Goal: Transaction & Acquisition: Obtain resource

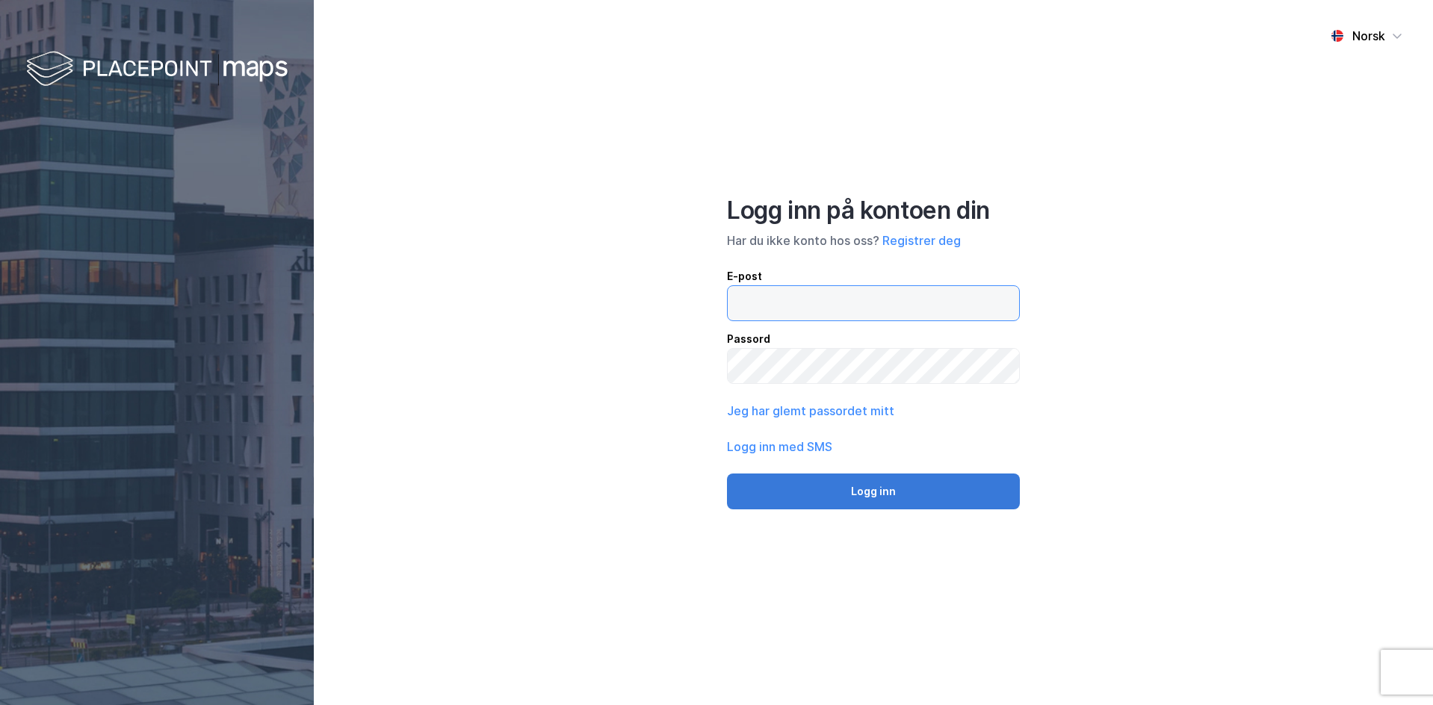
type input "[EMAIL_ADDRESS][PERSON_NAME][DOMAIN_NAME]"
click at [906, 474] on button "Logg inn" at bounding box center [873, 492] width 293 height 36
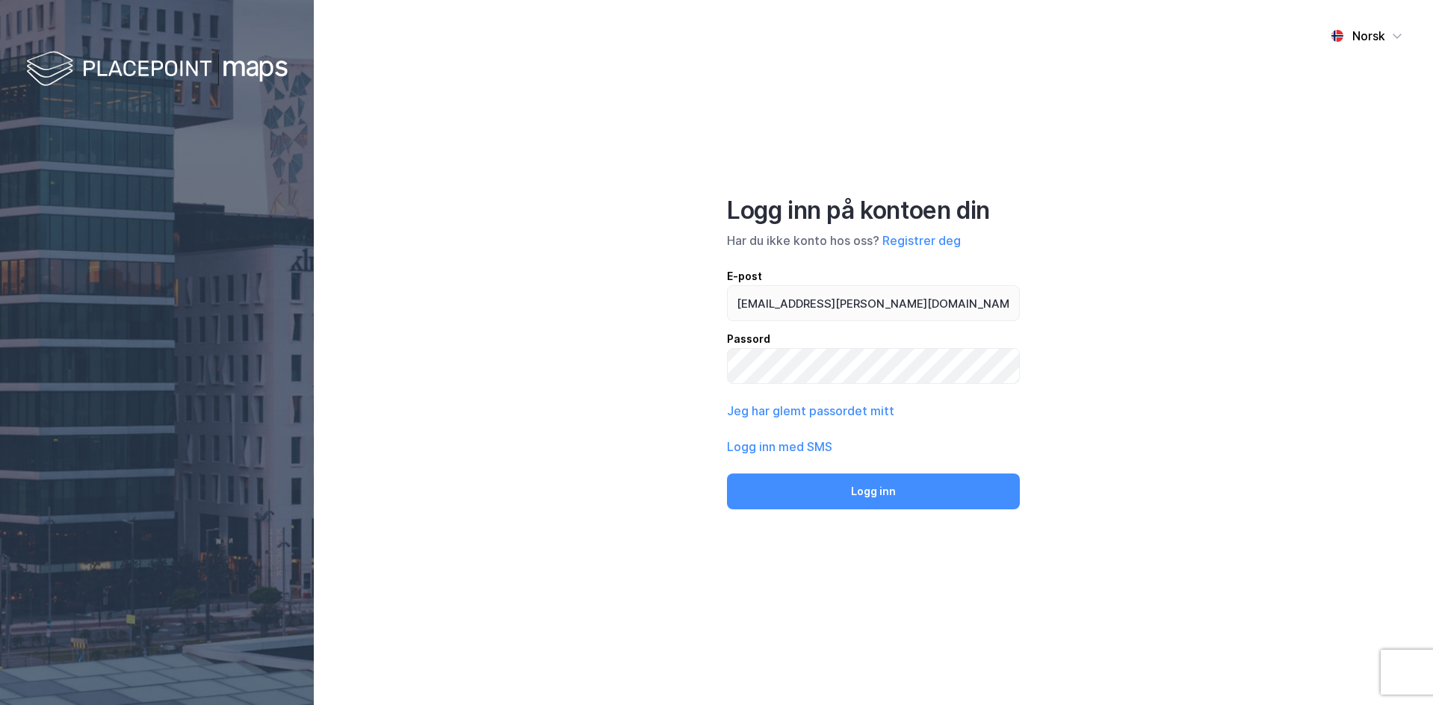
click at [906, 482] on div "Logg inn på kontoen din Har du ikke konto hos oss? Registrer deg E-post [EMAIL_…" at bounding box center [873, 353] width 293 height 314
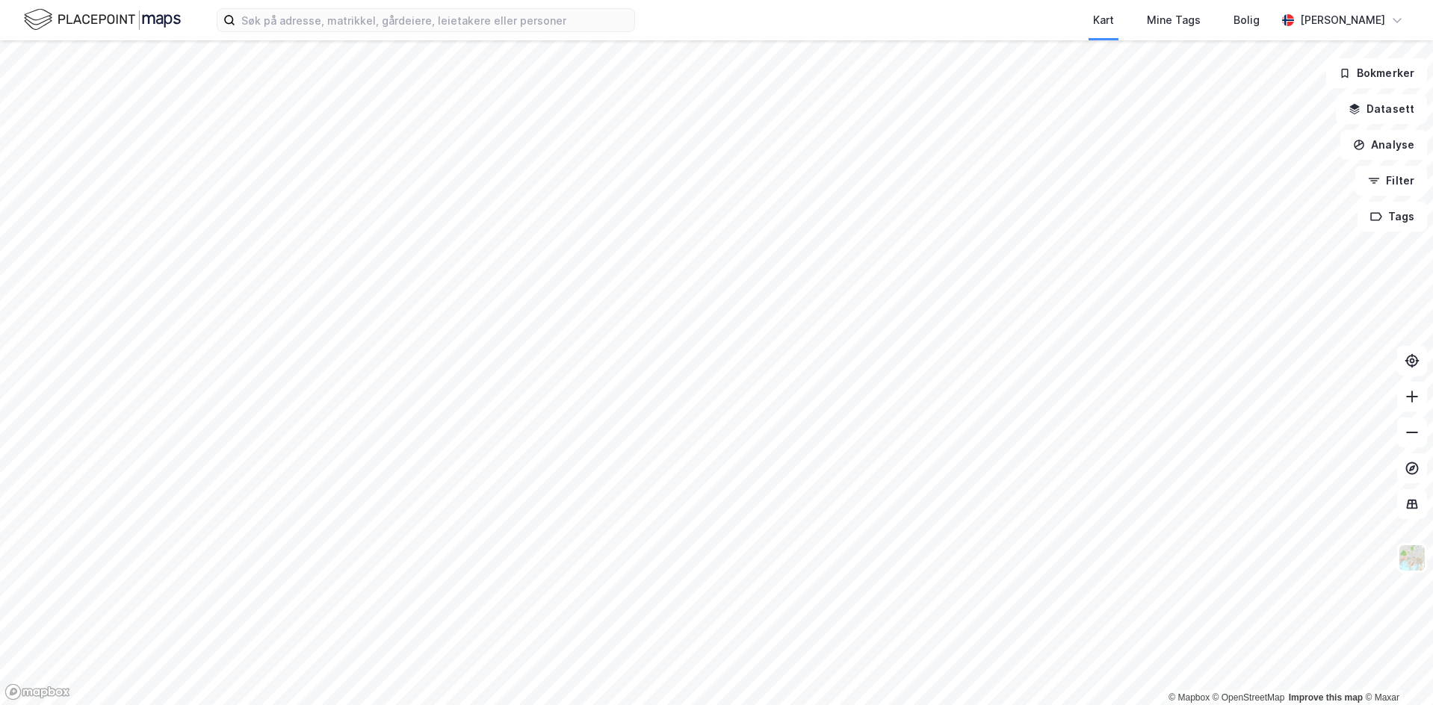
click at [421, 32] on div "Kart Mine Tags [PERSON_NAME] [PERSON_NAME]" at bounding box center [716, 20] width 1433 height 40
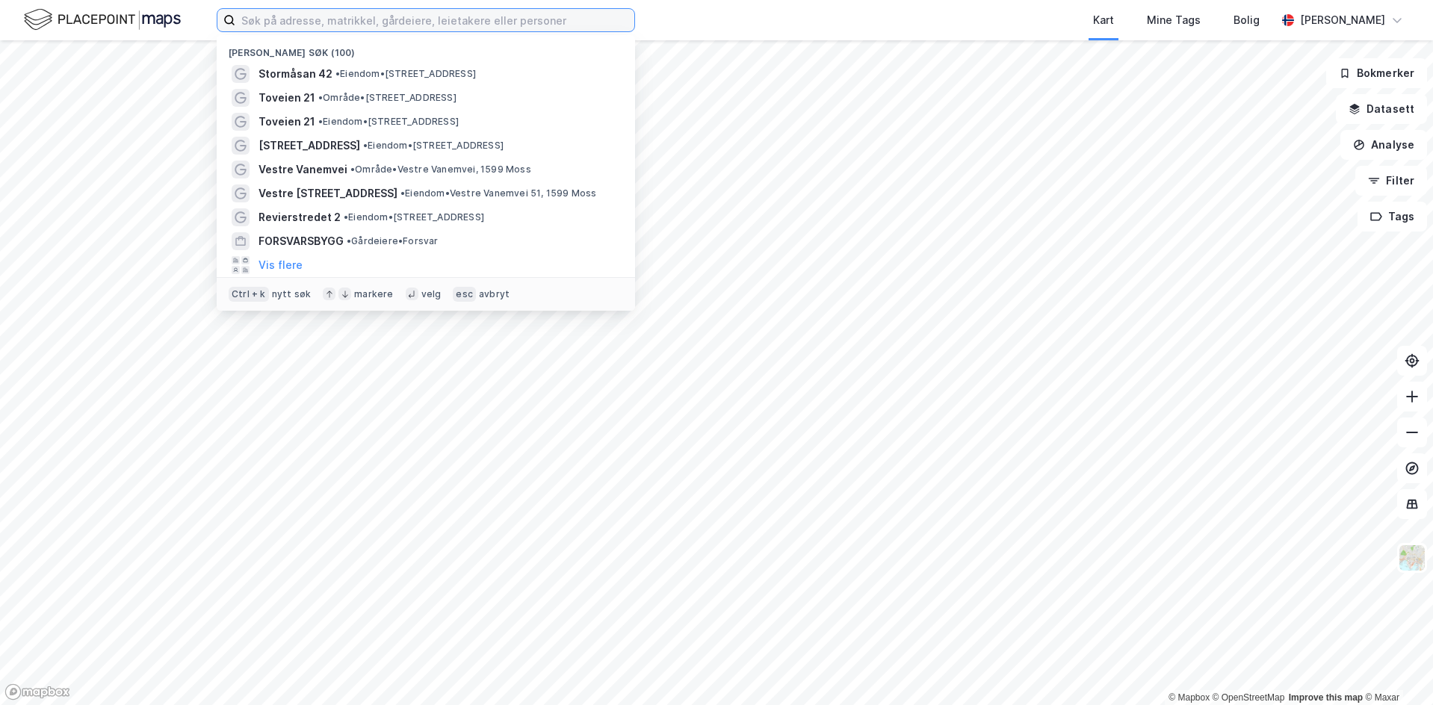
click at [428, 26] on input at bounding box center [434, 20] width 399 height 22
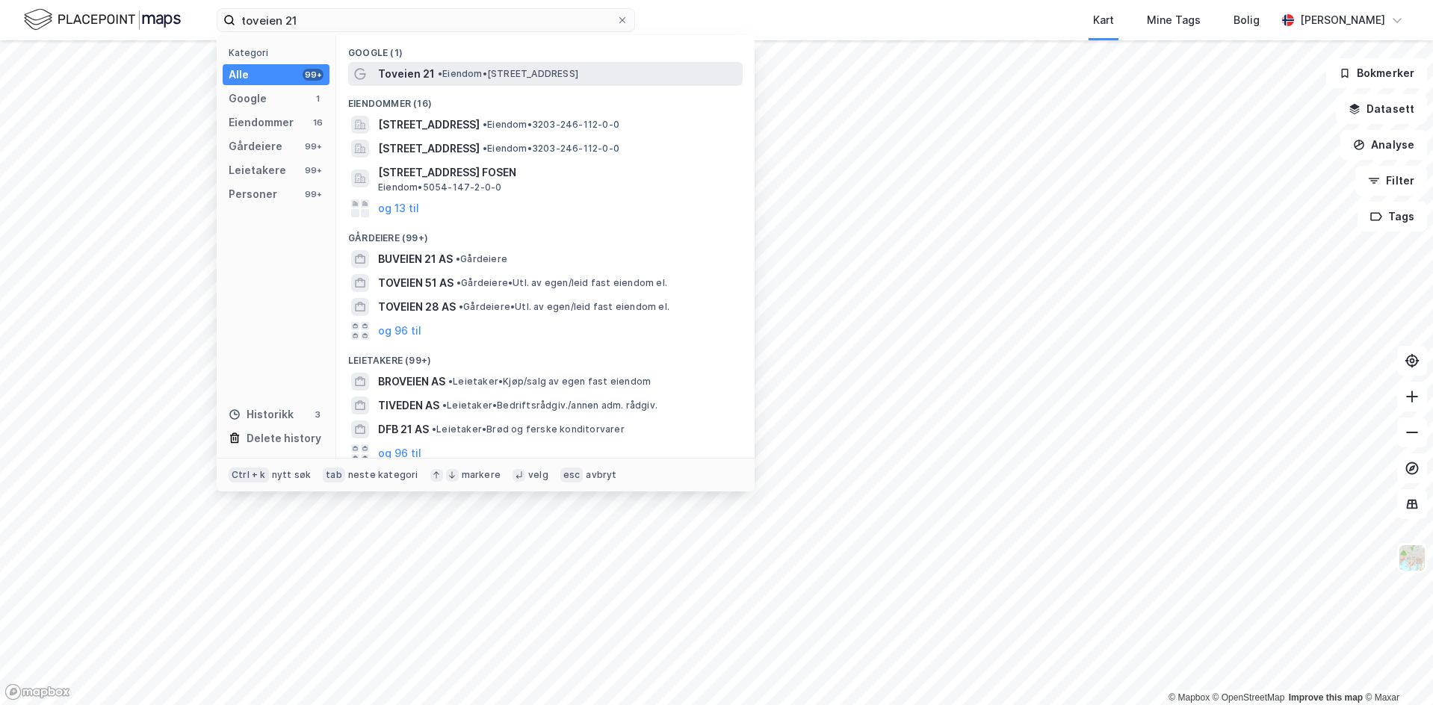
click at [430, 79] on span "Toveien 21" at bounding box center [406, 74] width 57 height 18
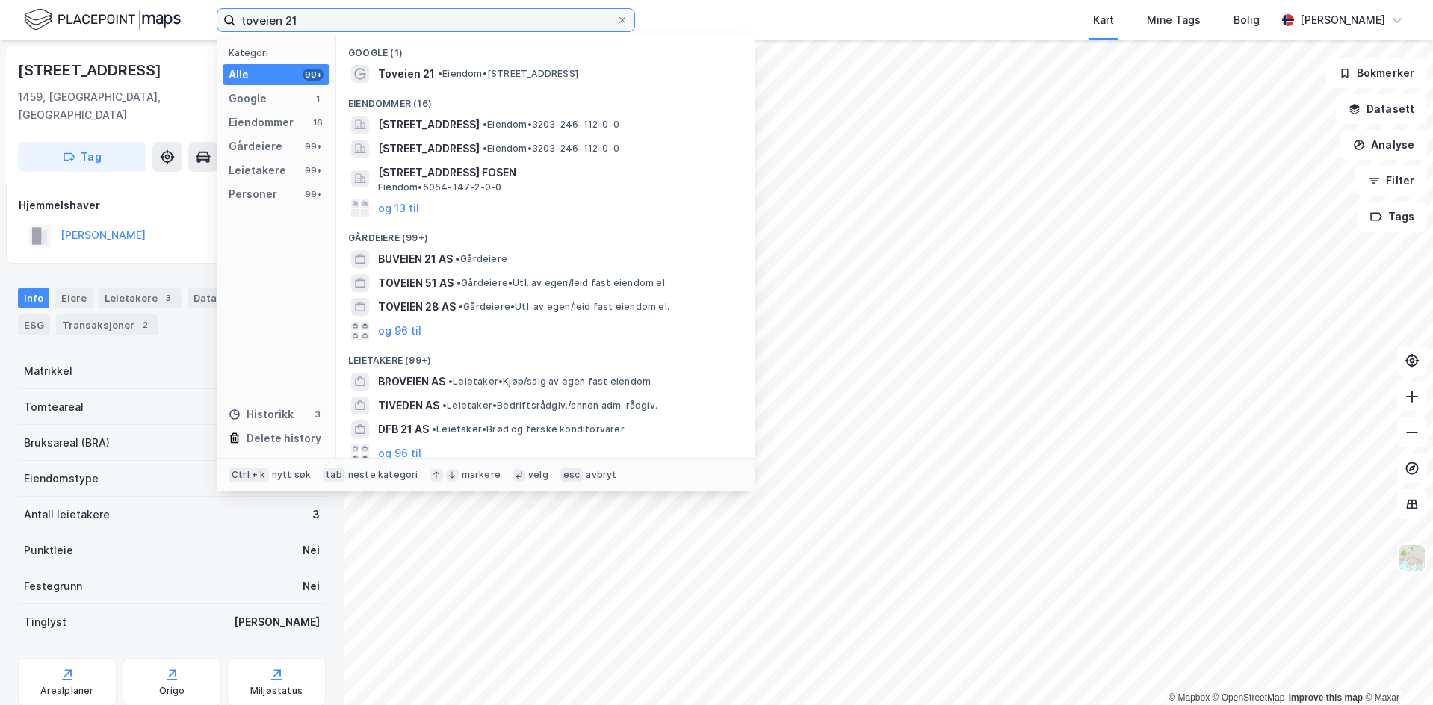
click at [306, 22] on input "toveien 21" at bounding box center [425, 20] width 381 height 22
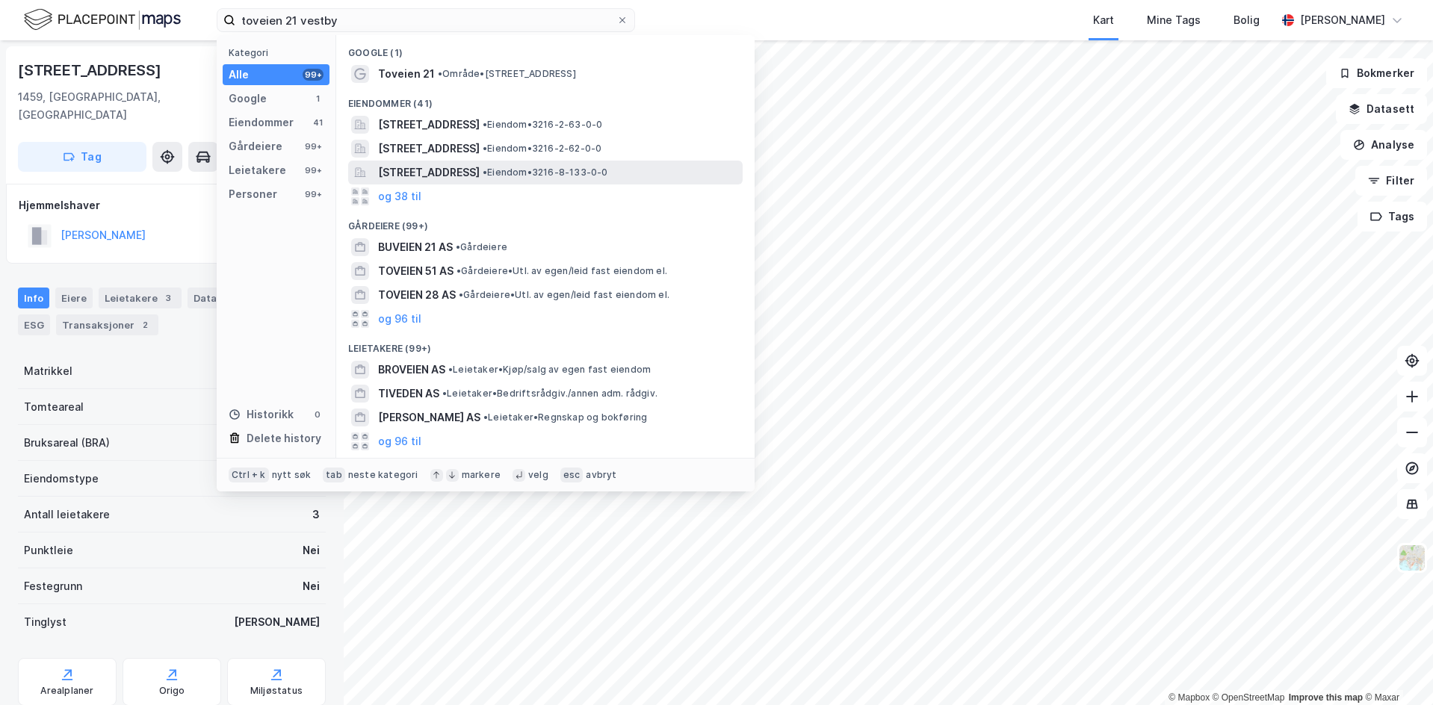
click at [480, 169] on span "[STREET_ADDRESS]" at bounding box center [429, 173] width 102 height 18
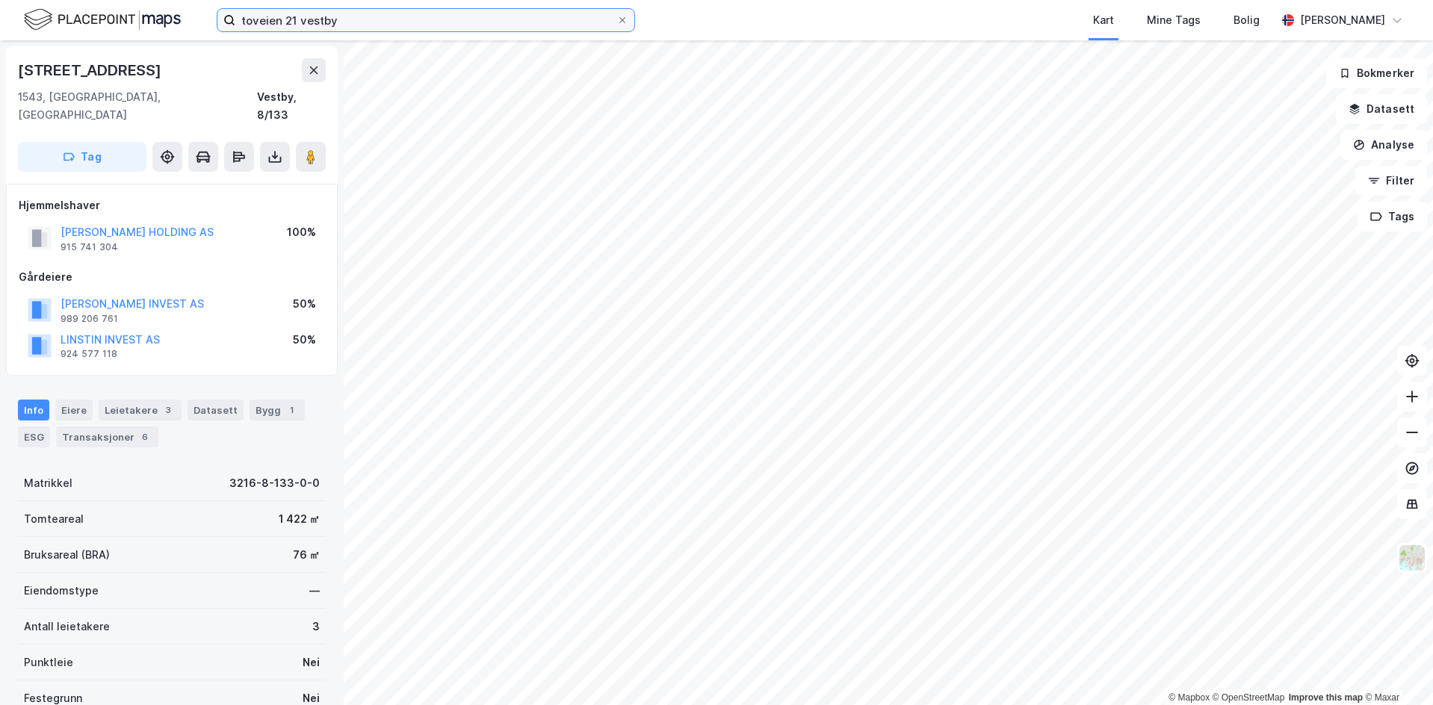
click at [366, 17] on input "toveien 21 vestby" at bounding box center [425, 20] width 381 height 22
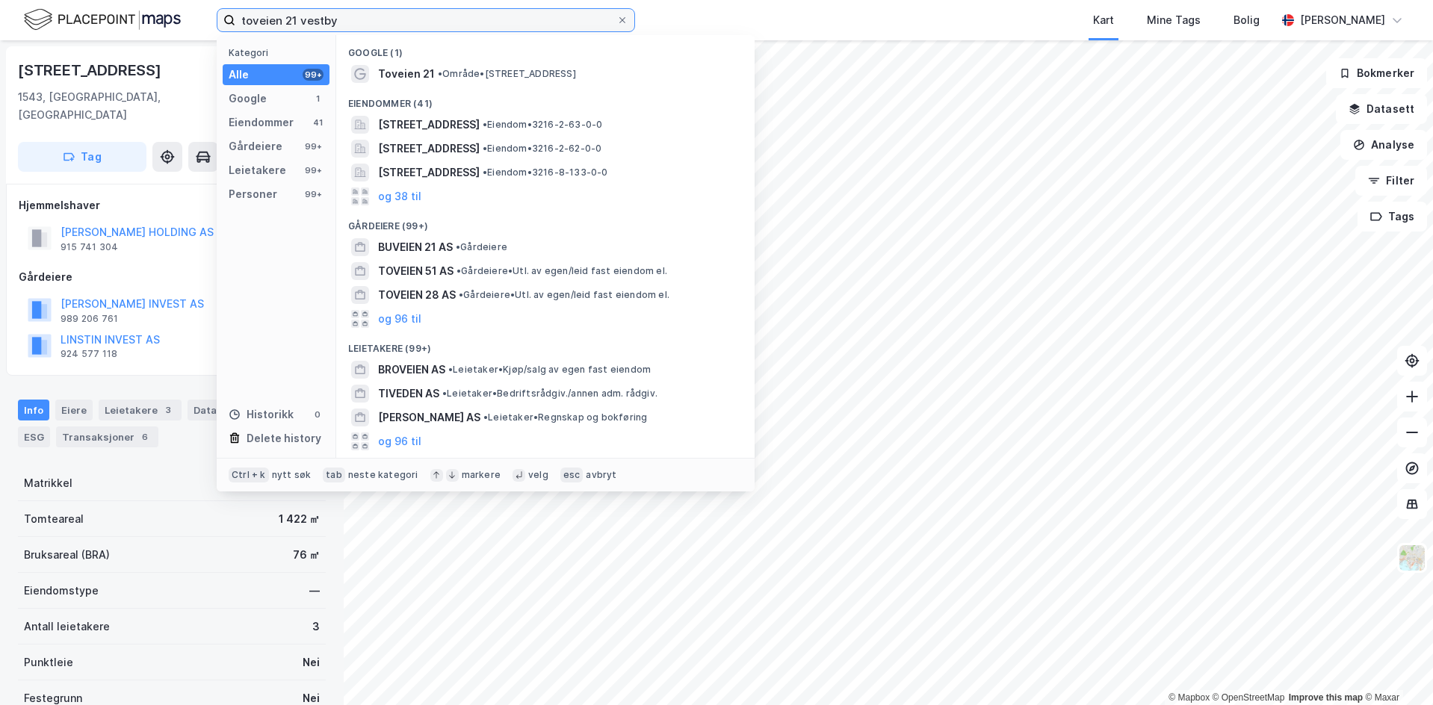
click at [366, 17] on input "toveien 21 vestby" at bounding box center [425, 20] width 381 height 22
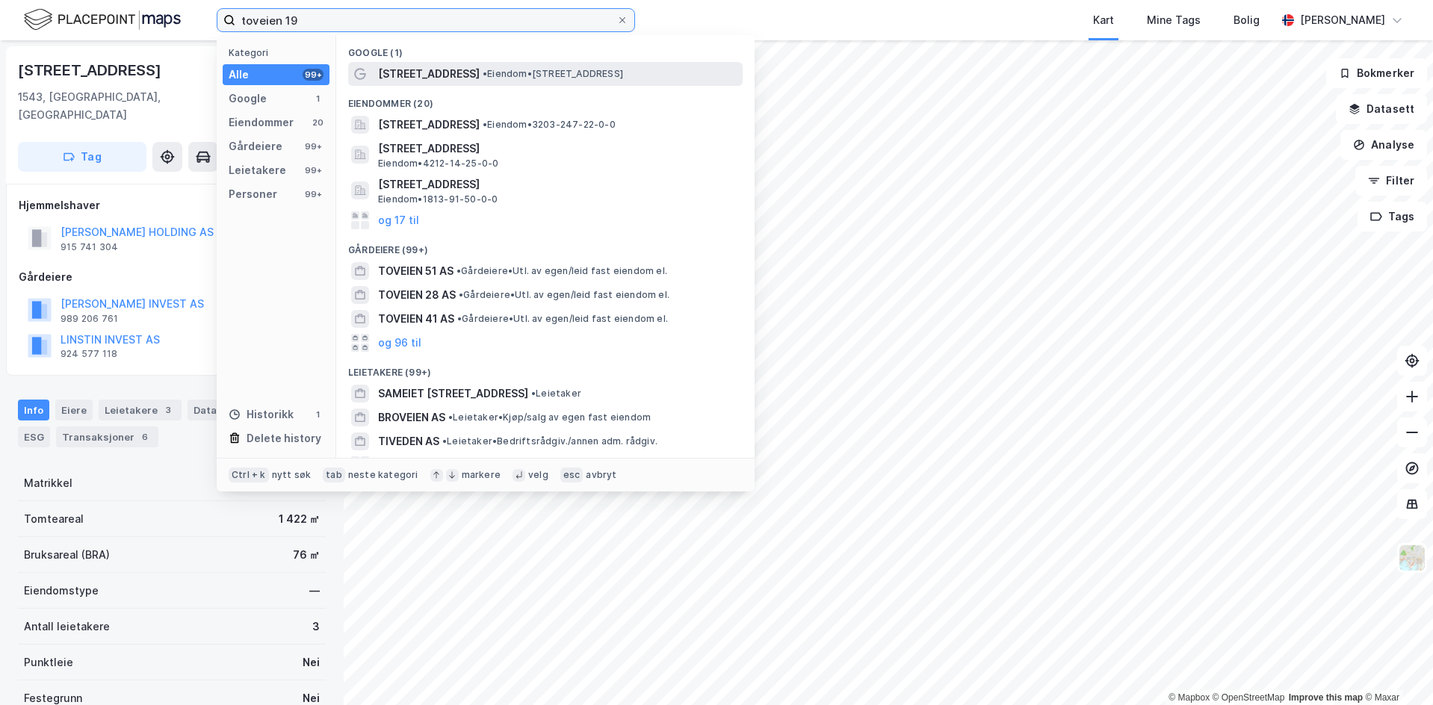
type input "toveien 19"
click at [569, 69] on span "• Eiendom • [STREET_ADDRESS]" at bounding box center [553, 74] width 140 height 12
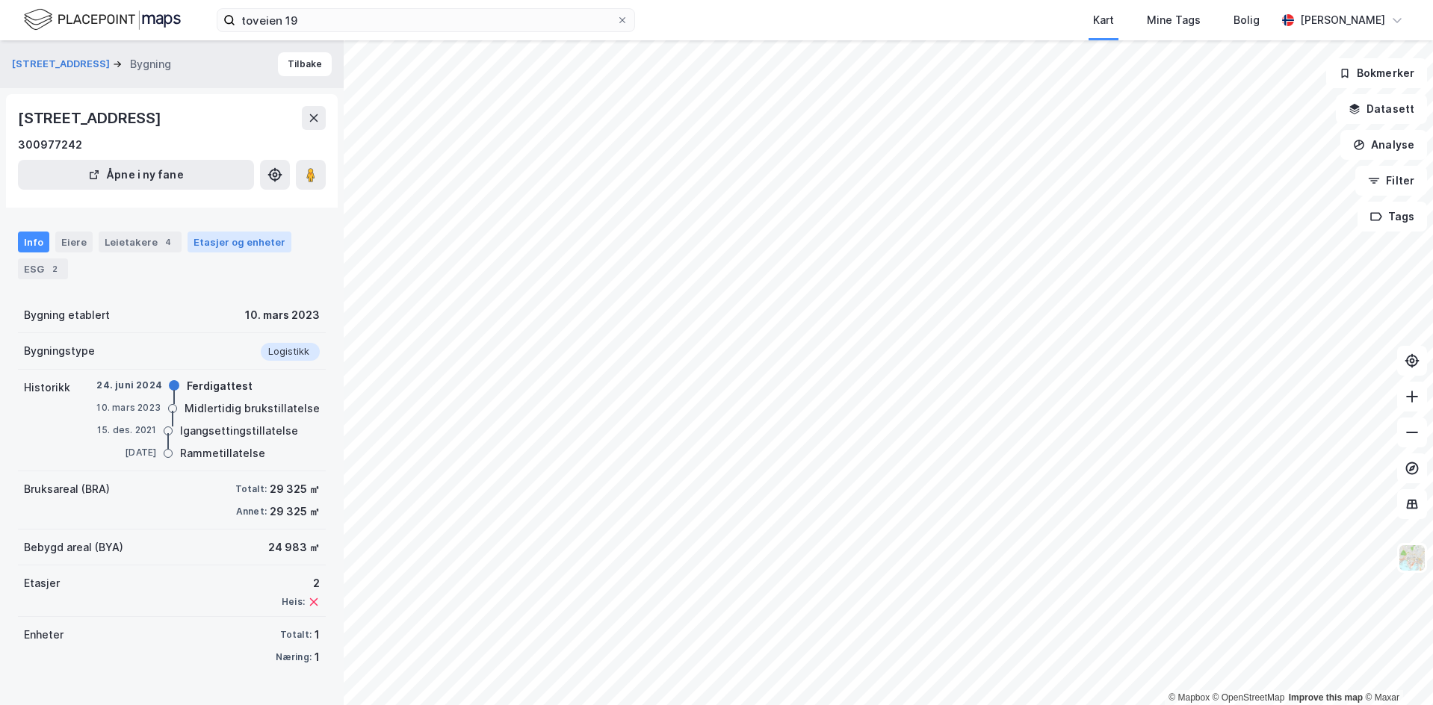
click at [237, 243] on div "Etasjer og enheter" at bounding box center [240, 241] width 92 height 13
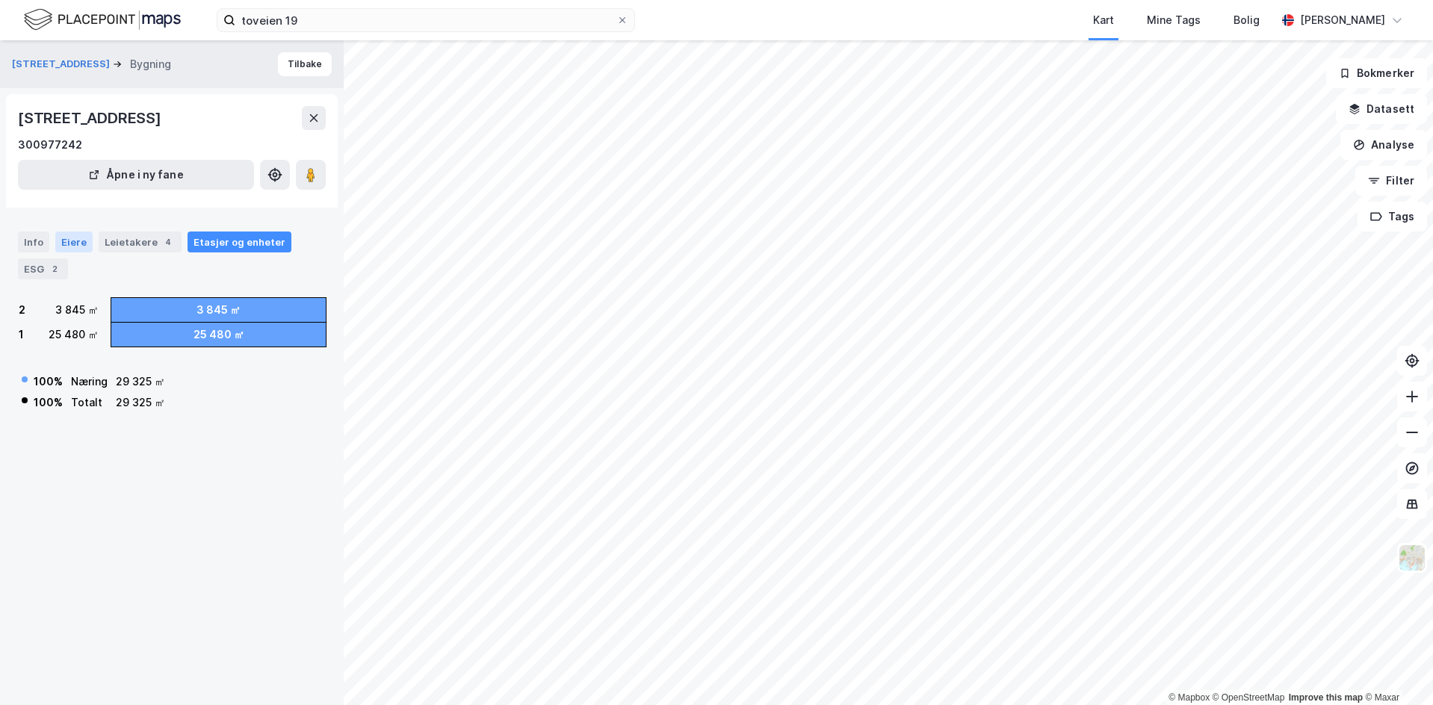
click at [84, 240] on div "Eiere" at bounding box center [73, 242] width 37 height 21
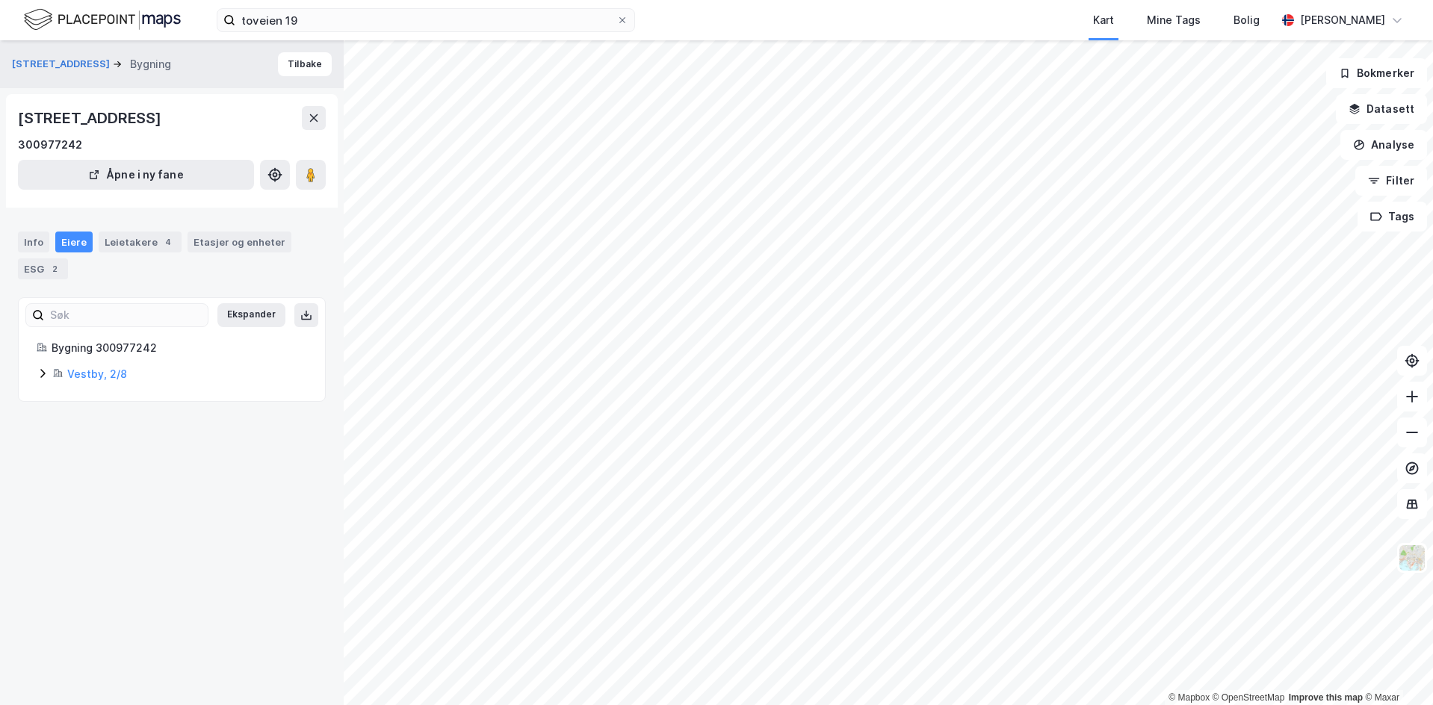
click at [14, 244] on div "Info Eiere Leietakere 4 Etasjer og enheter ESG 2" at bounding box center [172, 250] width 344 height 72
click at [25, 244] on div "Info" at bounding box center [33, 242] width 31 height 21
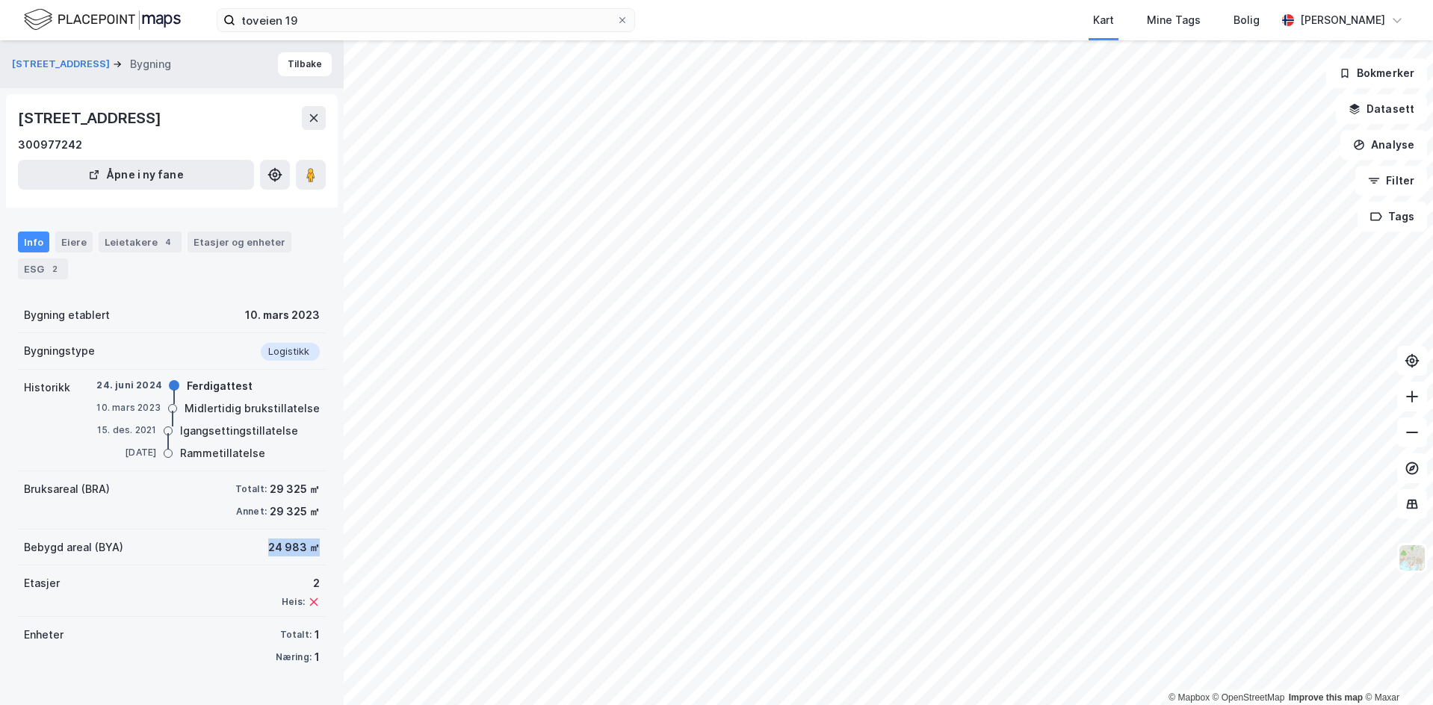
drag, startPoint x: 212, startPoint y: 551, endPoint x: 305, endPoint y: 552, distance: 92.7
click at [305, 552] on div "Bebygd areal (BYA) 24 983 ㎡" at bounding box center [172, 548] width 308 height 36
click at [233, 552] on div "Bebygd areal (BYA) 24 983 ㎡" at bounding box center [172, 548] width 308 height 36
drag, startPoint x: 121, startPoint y: 493, endPoint x: 214, endPoint y: 498, distance: 93.5
click at [213, 498] on div "Bruksareal (BRA) Totalt: 29 325 ㎡ Annet: 29 325 ㎡" at bounding box center [172, 500] width 308 height 58
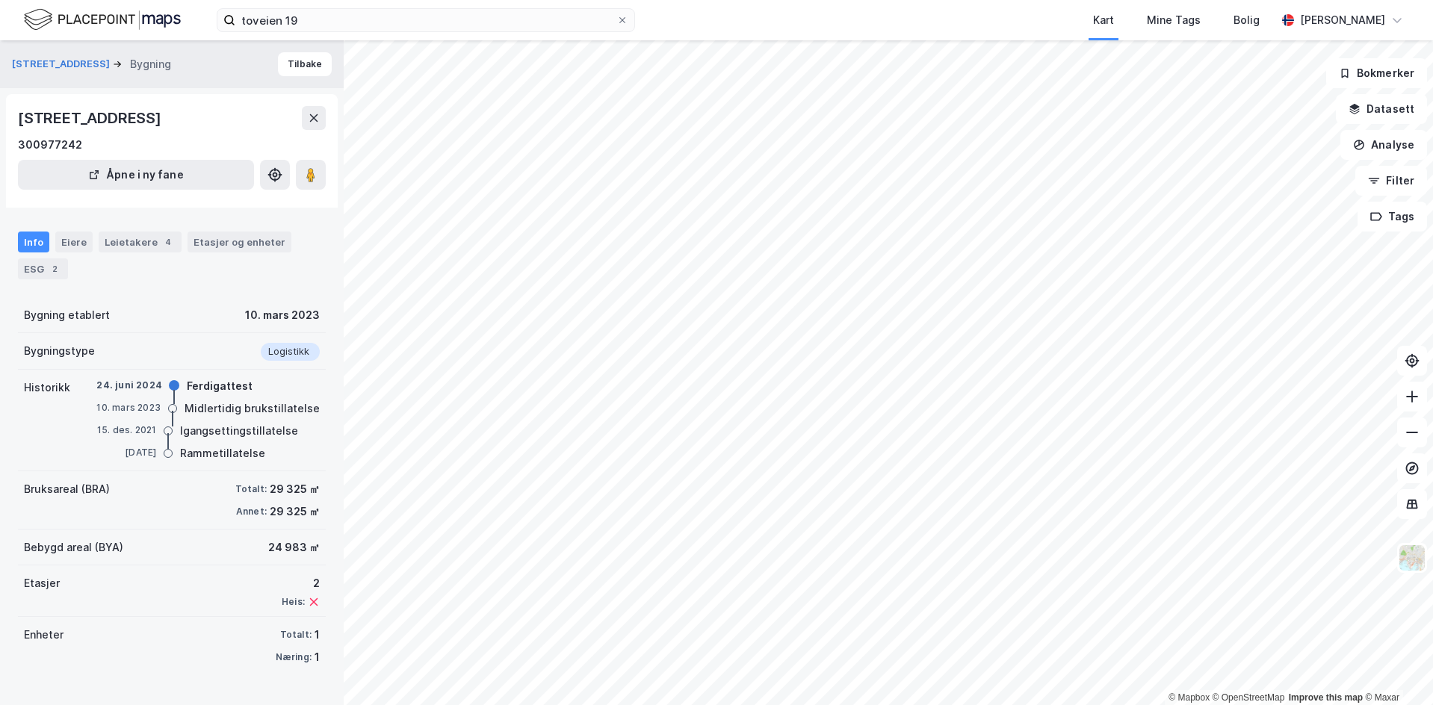
click at [292, 480] on div "29 325 ㎡" at bounding box center [295, 489] width 50 height 18
drag, startPoint x: 235, startPoint y: 503, endPoint x: 253, endPoint y: 508, distance: 19.4
click at [252, 507] on div "Annet: 29 325 ㎡" at bounding box center [277, 512] width 84 height 18
click at [283, 545] on div "24 983 ㎡" at bounding box center [294, 548] width 52 height 18
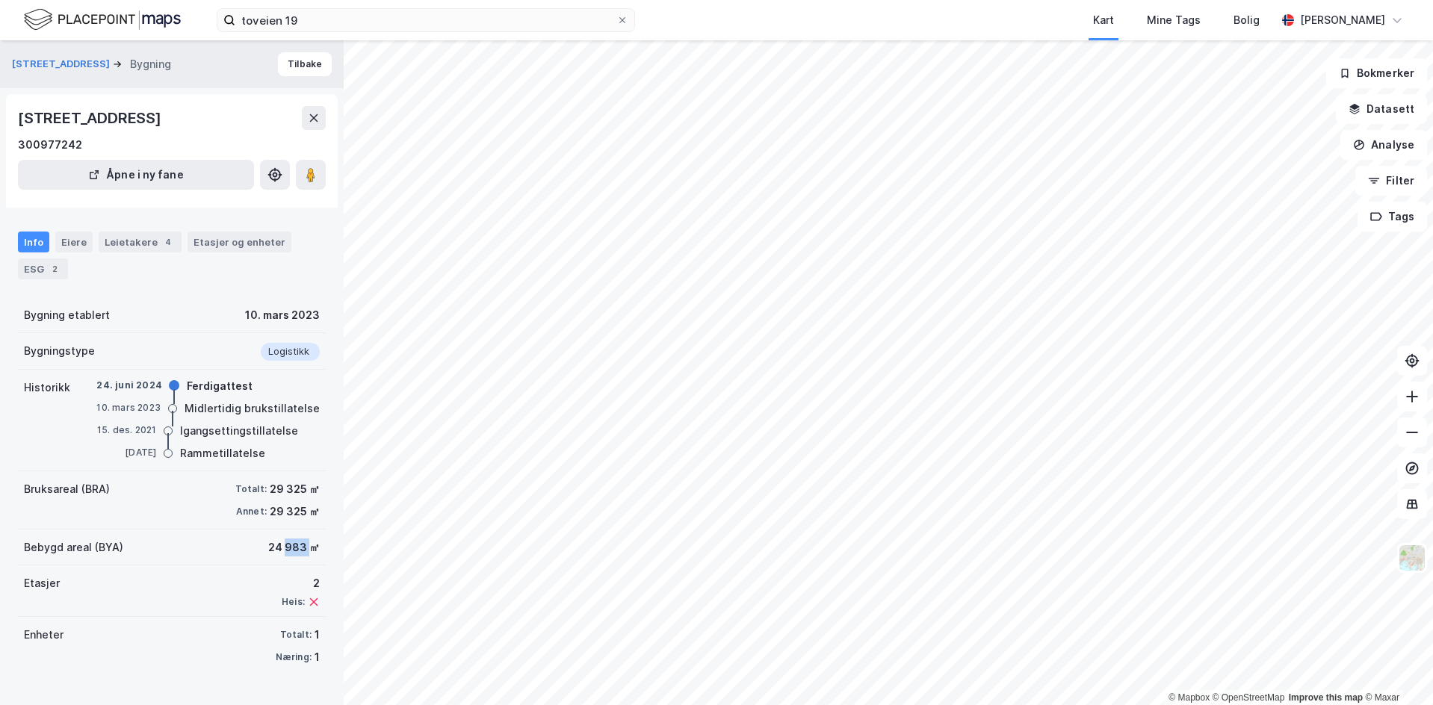
click at [283, 545] on div "24 983 ㎡" at bounding box center [294, 548] width 52 height 18
click at [303, 544] on div "24 983 ㎡" at bounding box center [294, 548] width 52 height 18
click at [295, 548] on div "24 983 ㎡" at bounding box center [294, 548] width 52 height 18
drag, startPoint x: 284, startPoint y: 548, endPoint x: 235, endPoint y: 546, distance: 49.4
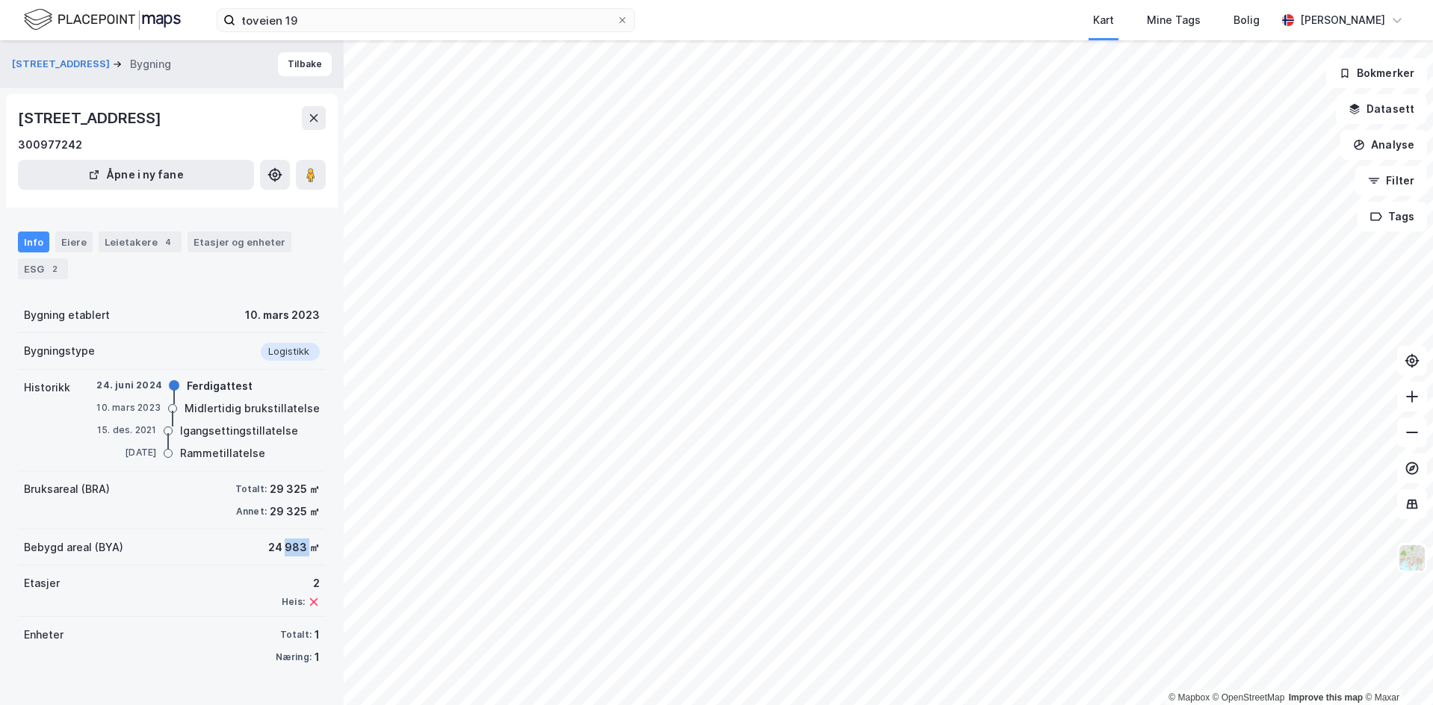
click at [240, 547] on div "Bebygd areal (BYA) 24 983 ㎡" at bounding box center [172, 548] width 308 height 36
click at [235, 546] on div "Bebygd areal (BYA) 24 983 ㎡" at bounding box center [172, 548] width 308 height 36
drag, startPoint x: 288, startPoint y: 548, endPoint x: 315, endPoint y: 548, distance: 26.2
click at [300, 548] on div "Bebygd areal (BYA) 24 983 ㎡" at bounding box center [172, 548] width 308 height 36
click at [321, 545] on div "Toveien 19 Bygning Tilbake [STREET_ADDRESS] 300977242 Åpne i ny fane Info Eiere…" at bounding box center [172, 372] width 344 height 665
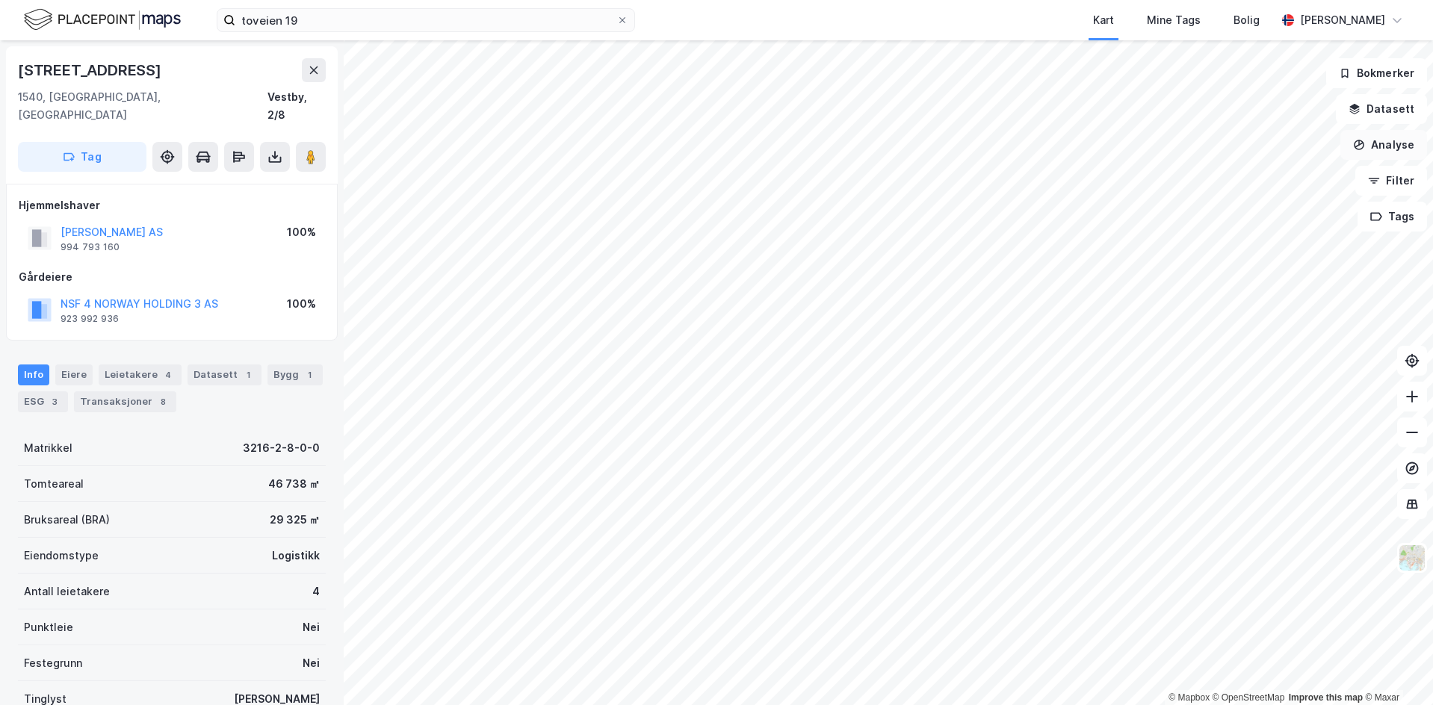
click at [1392, 135] on button "Analyse" at bounding box center [1384, 145] width 87 height 30
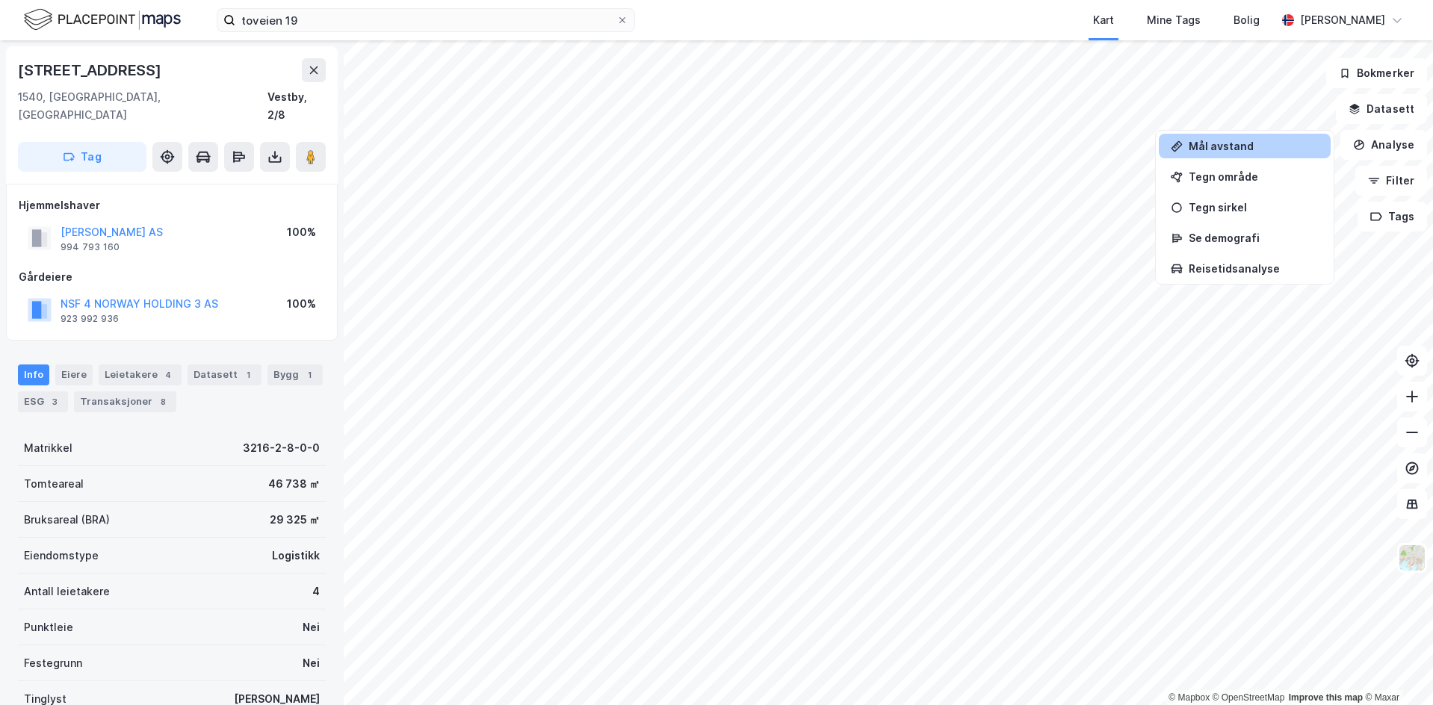
click at [1220, 149] on div "Mål avstand" at bounding box center [1254, 146] width 130 height 13
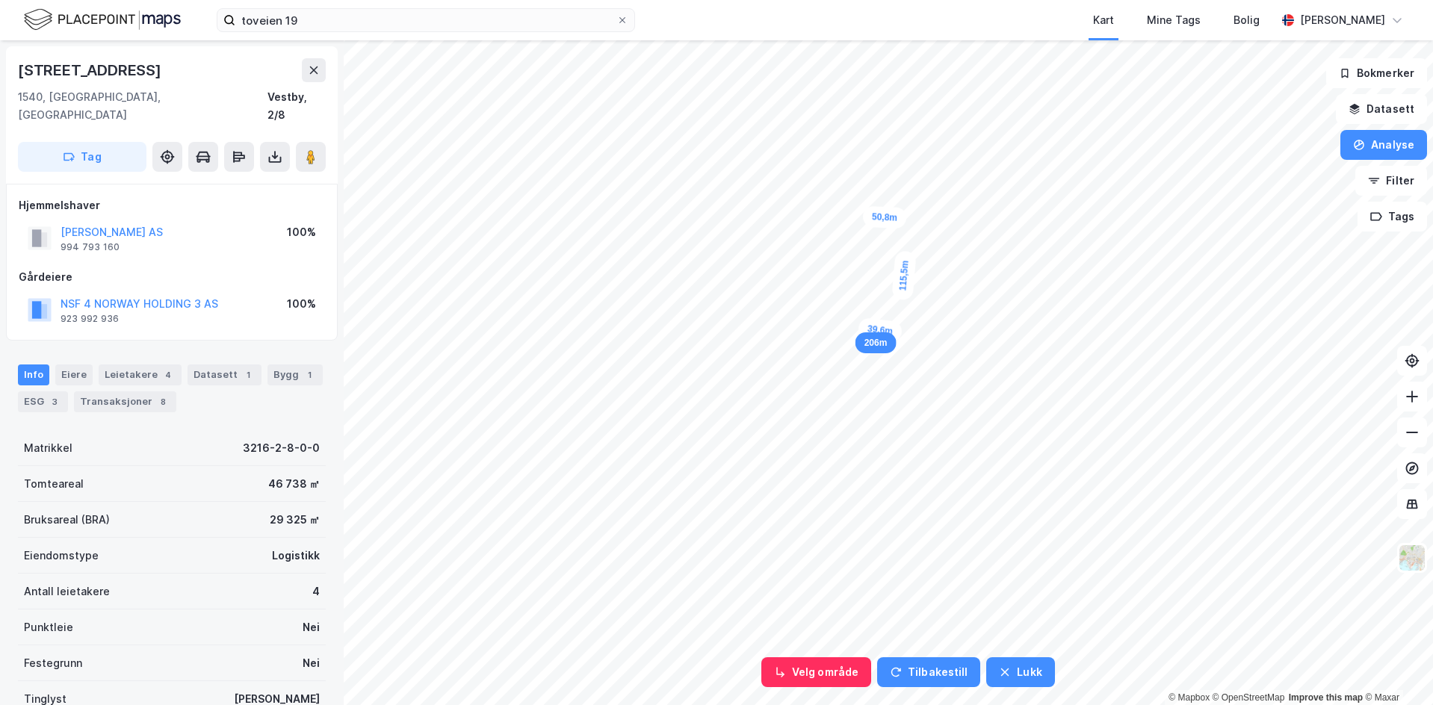
click at [860, 328] on div "39,6m" at bounding box center [881, 330] width 46 height 25
click at [865, 217] on div "50,8m" at bounding box center [884, 217] width 44 height 23
click at [873, 212] on div "7,8m" at bounding box center [868, 214] width 43 height 37
click at [319, 419] on div "Velg område Tilbakestill Lukk 50,8m 115,5m 40,4m 113m 319,7m © Mapbox © OpenStr…" at bounding box center [716, 372] width 1433 height 665
click at [1365, 136] on button "Analyse" at bounding box center [1384, 145] width 87 height 30
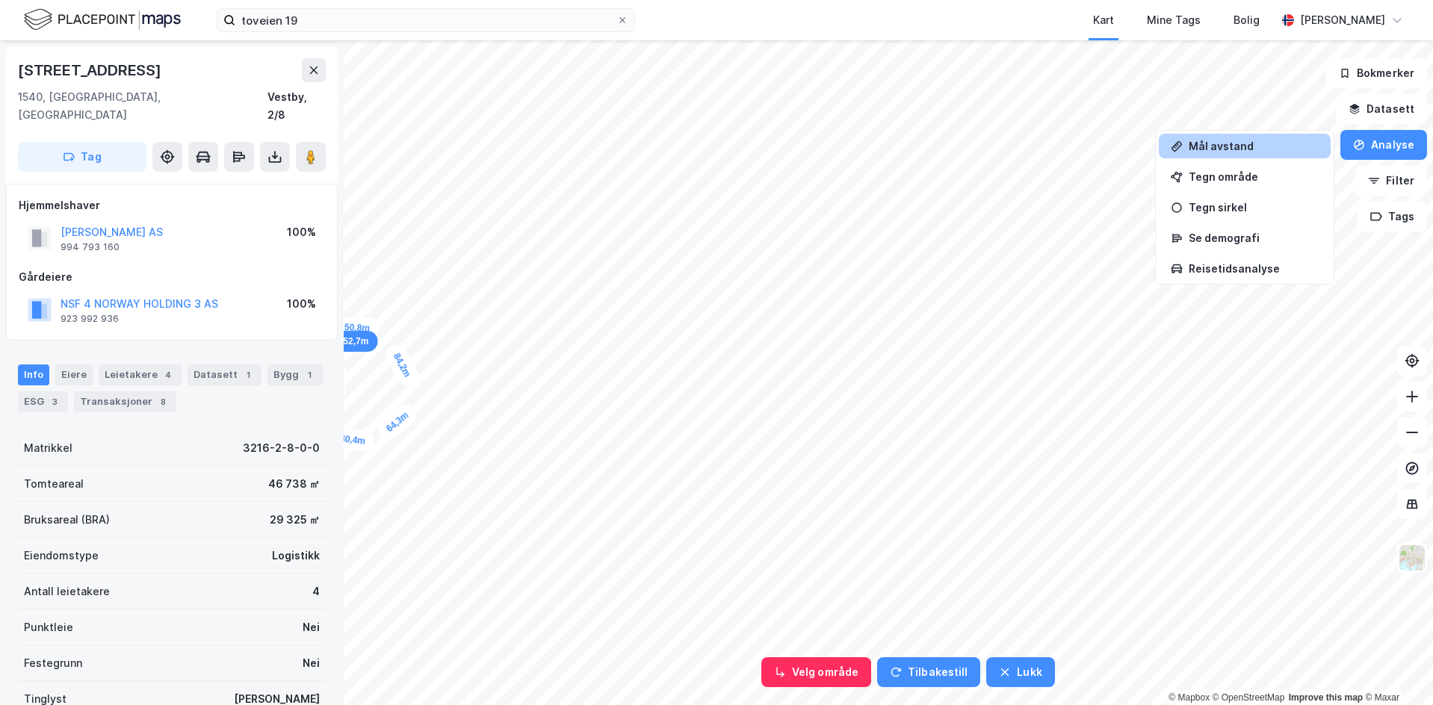
click at [1276, 150] on div "Mål avstand" at bounding box center [1254, 146] width 130 height 13
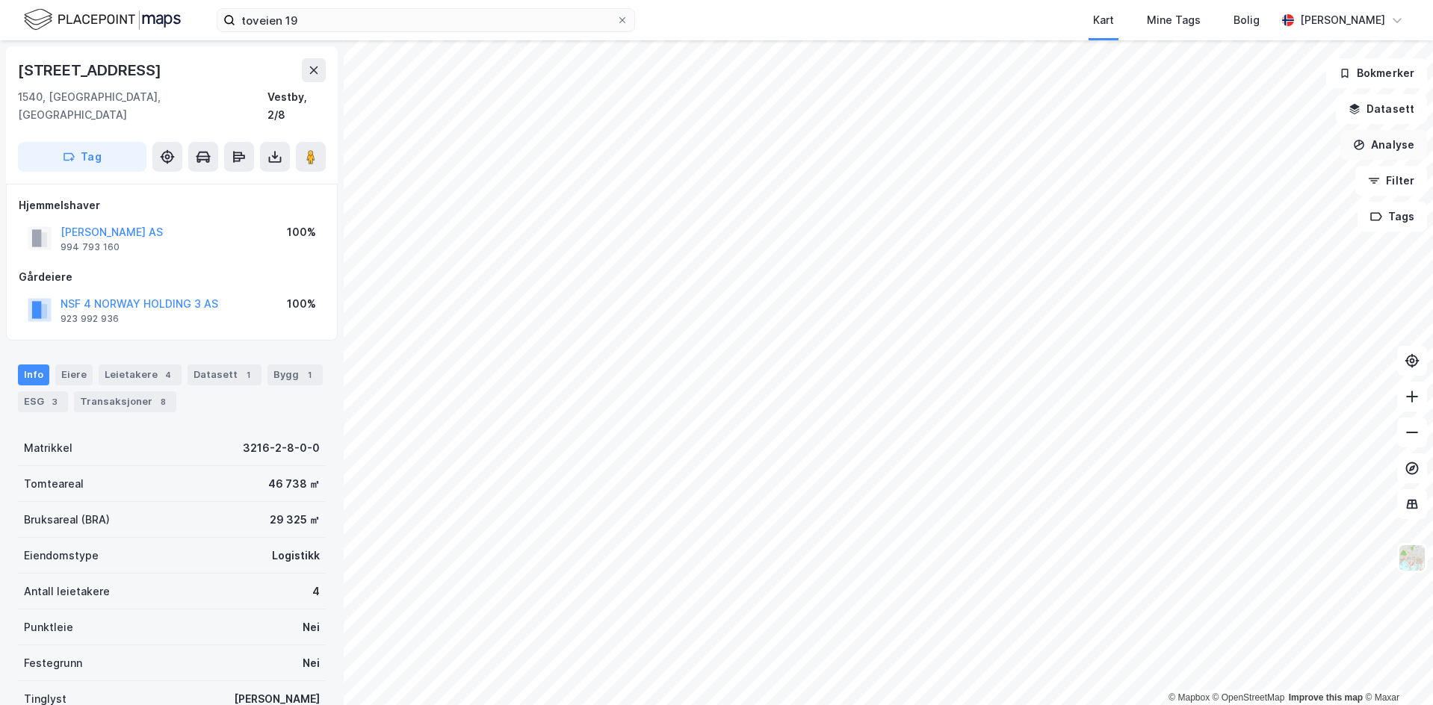
click at [1377, 145] on button "Analyse" at bounding box center [1384, 145] width 87 height 30
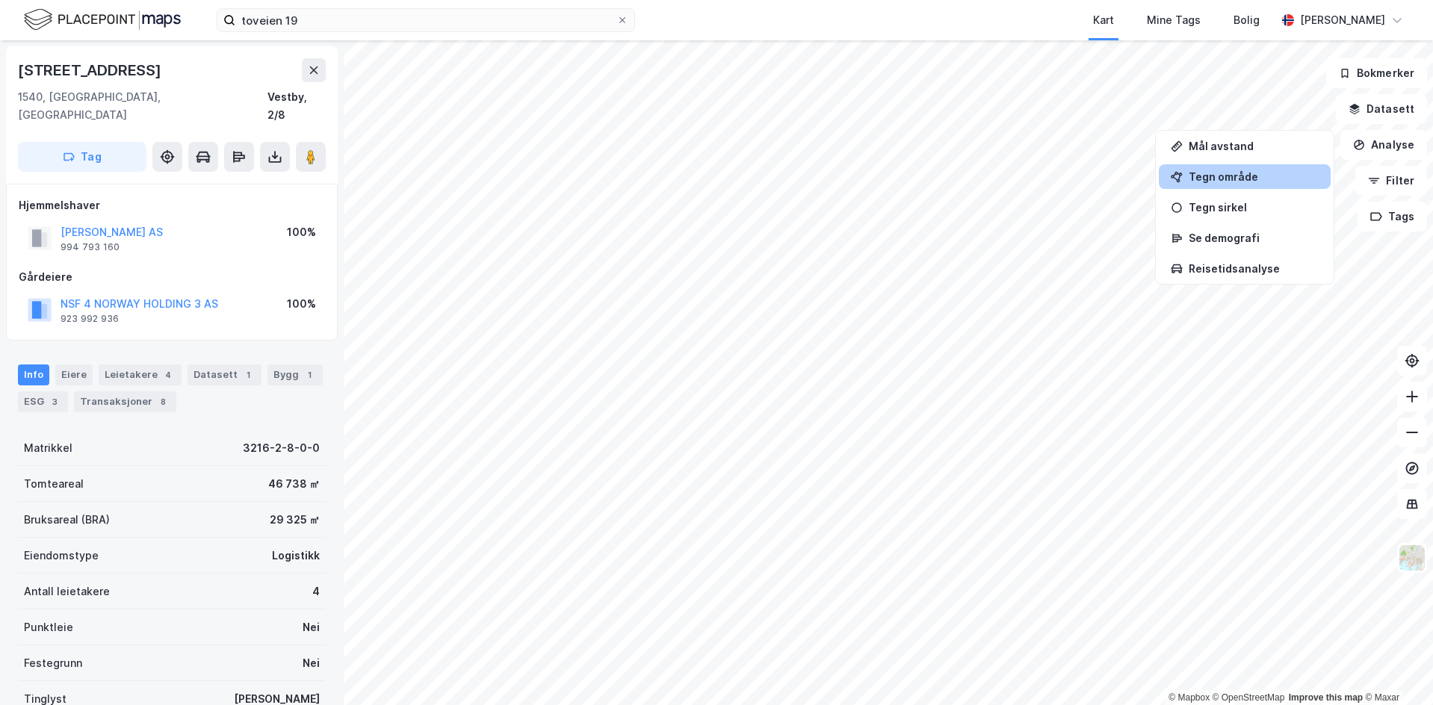
click at [1243, 170] on div "Tegn område" at bounding box center [1254, 176] width 130 height 13
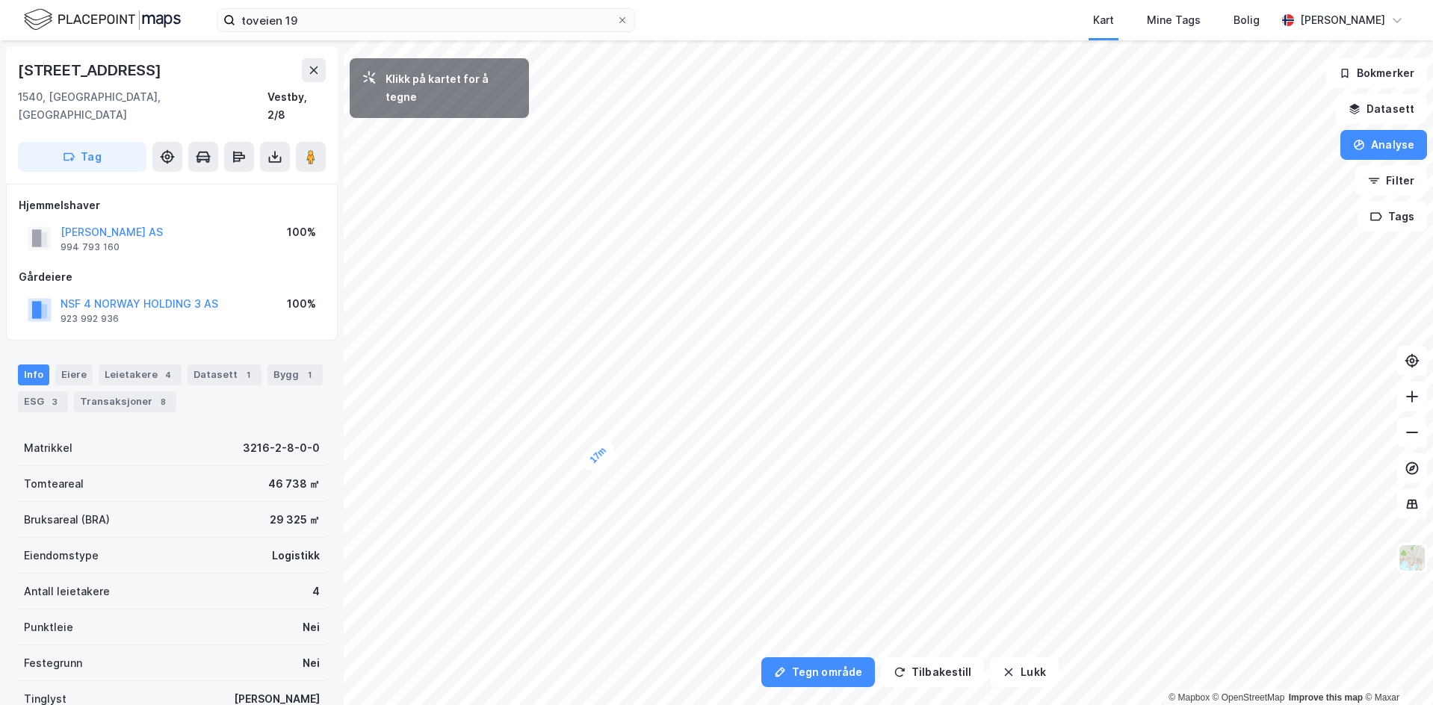
drag, startPoint x: 726, startPoint y: 443, endPoint x: 612, endPoint y: 443, distance: 113.6
click at [612, 443] on div "17m" at bounding box center [598, 456] width 40 height 40
click at [1350, 143] on button "Analyse" at bounding box center [1384, 145] width 87 height 30
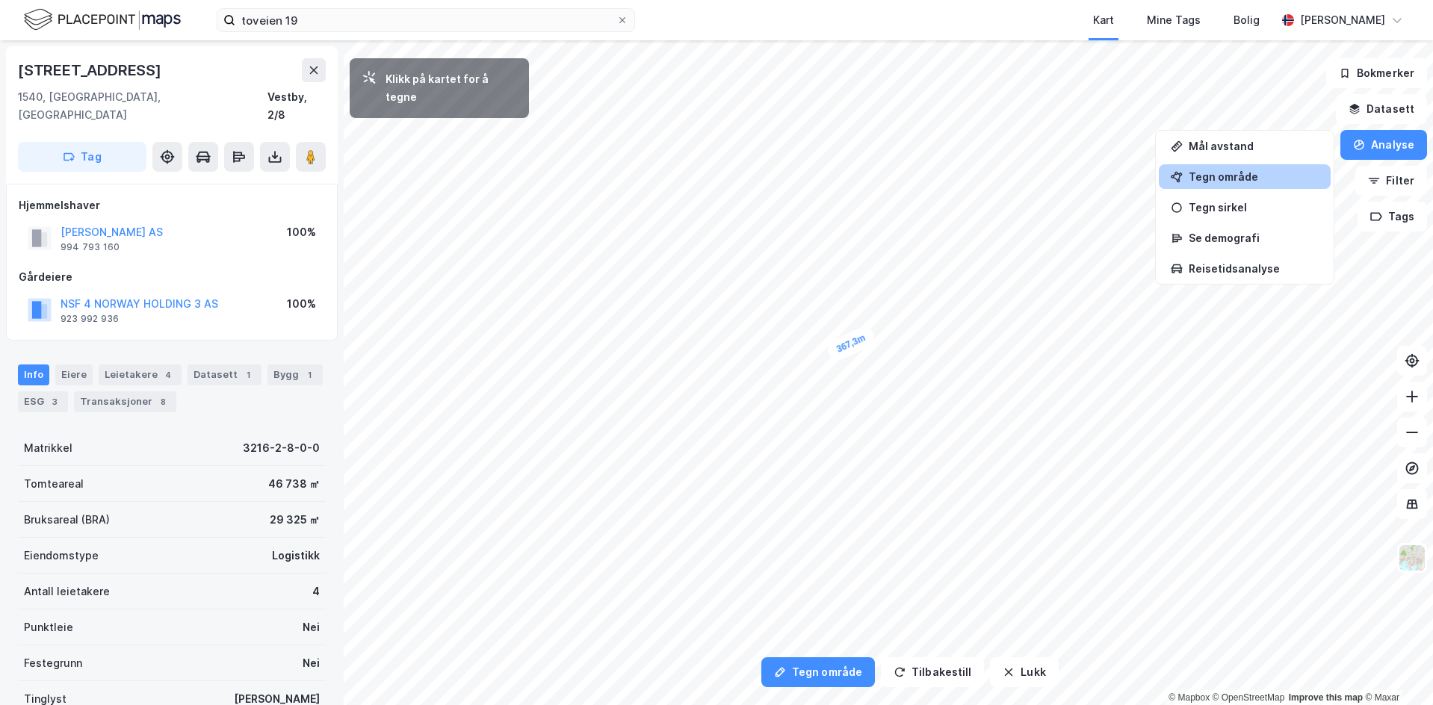
click at [1253, 182] on div "Tegn område" at bounding box center [1254, 176] width 130 height 13
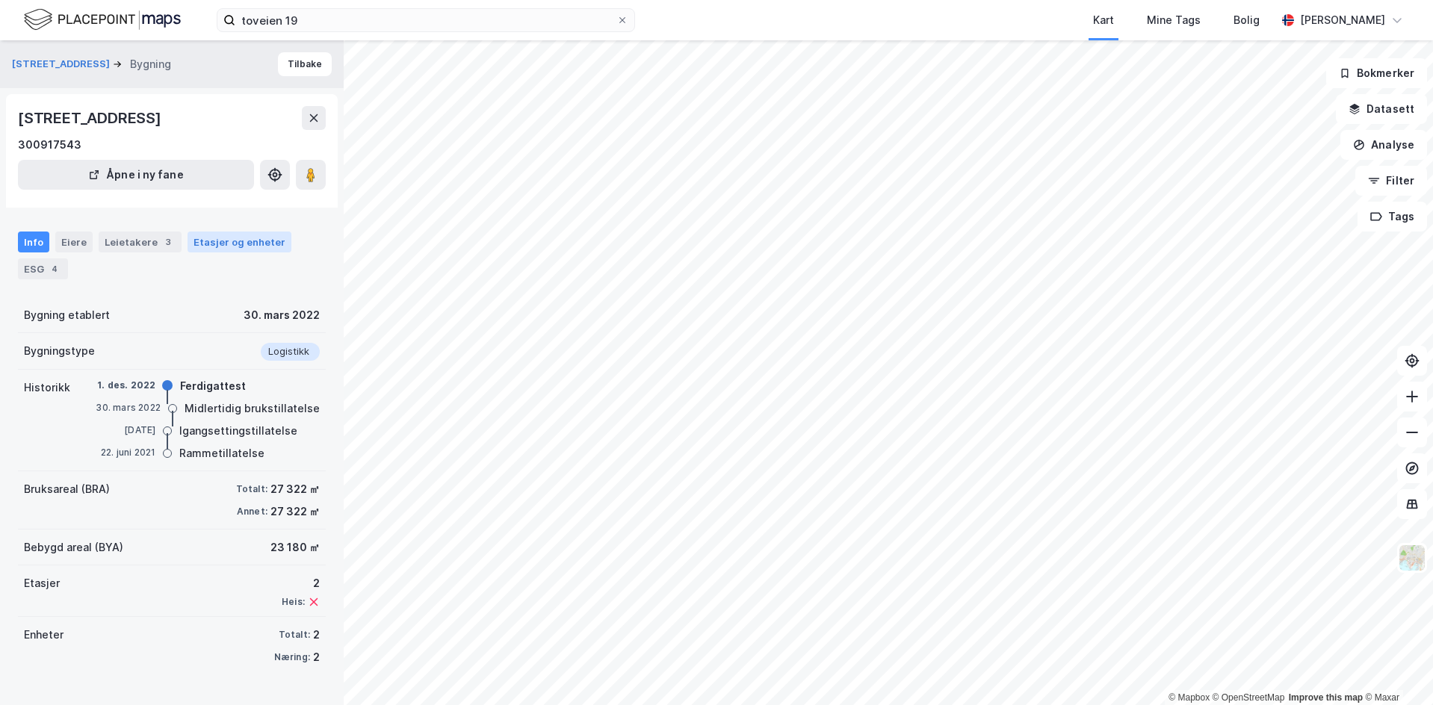
click at [207, 247] on div "Etasjer og enheter" at bounding box center [240, 241] width 92 height 13
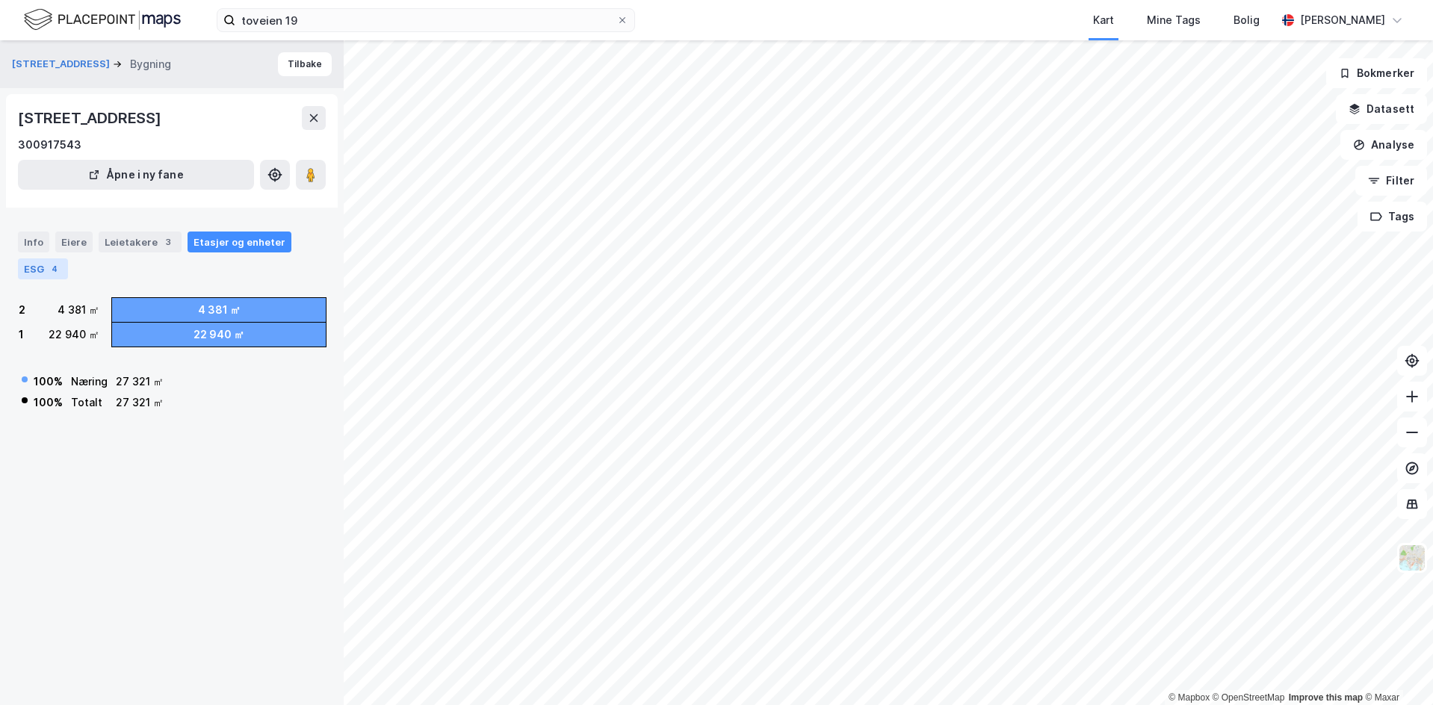
click at [40, 259] on div "ESG 4" at bounding box center [43, 269] width 50 height 21
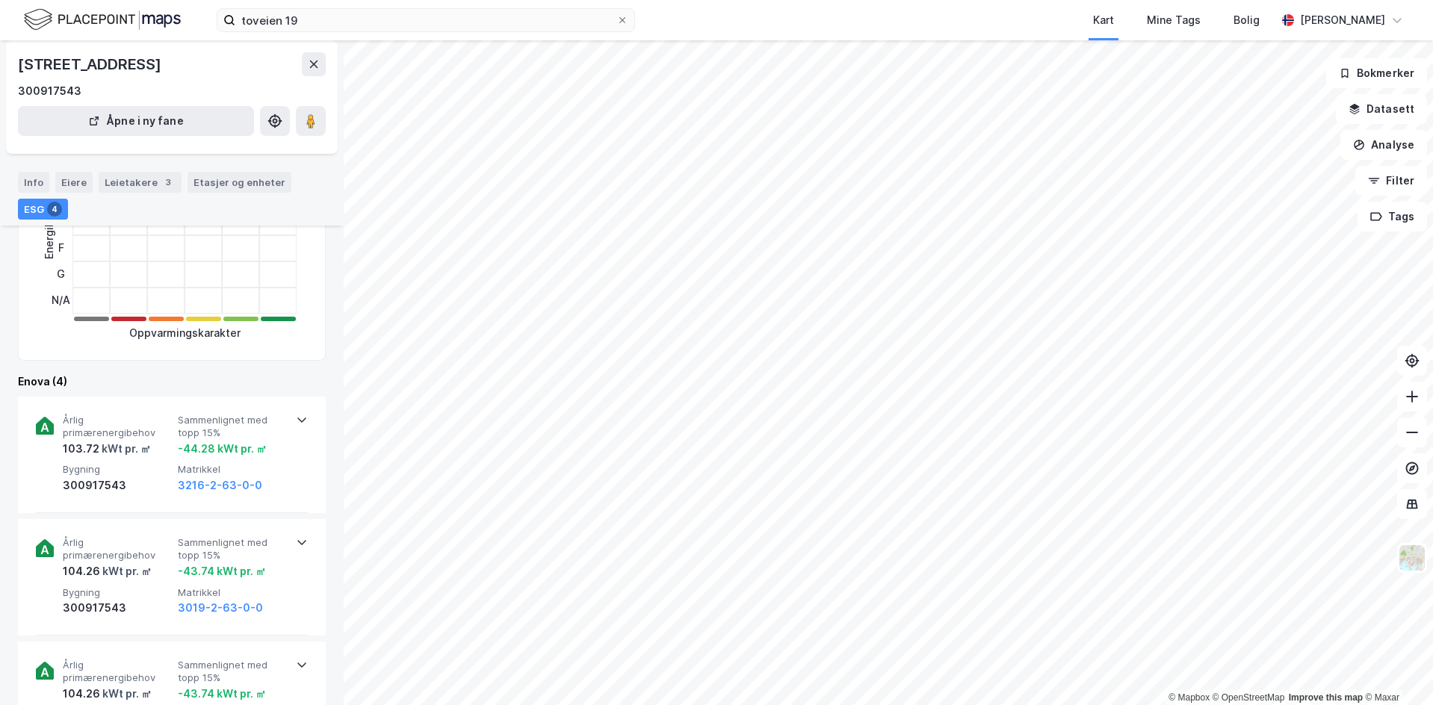
scroll to position [261, 0]
click at [76, 179] on div "Eiere" at bounding box center [73, 182] width 37 height 21
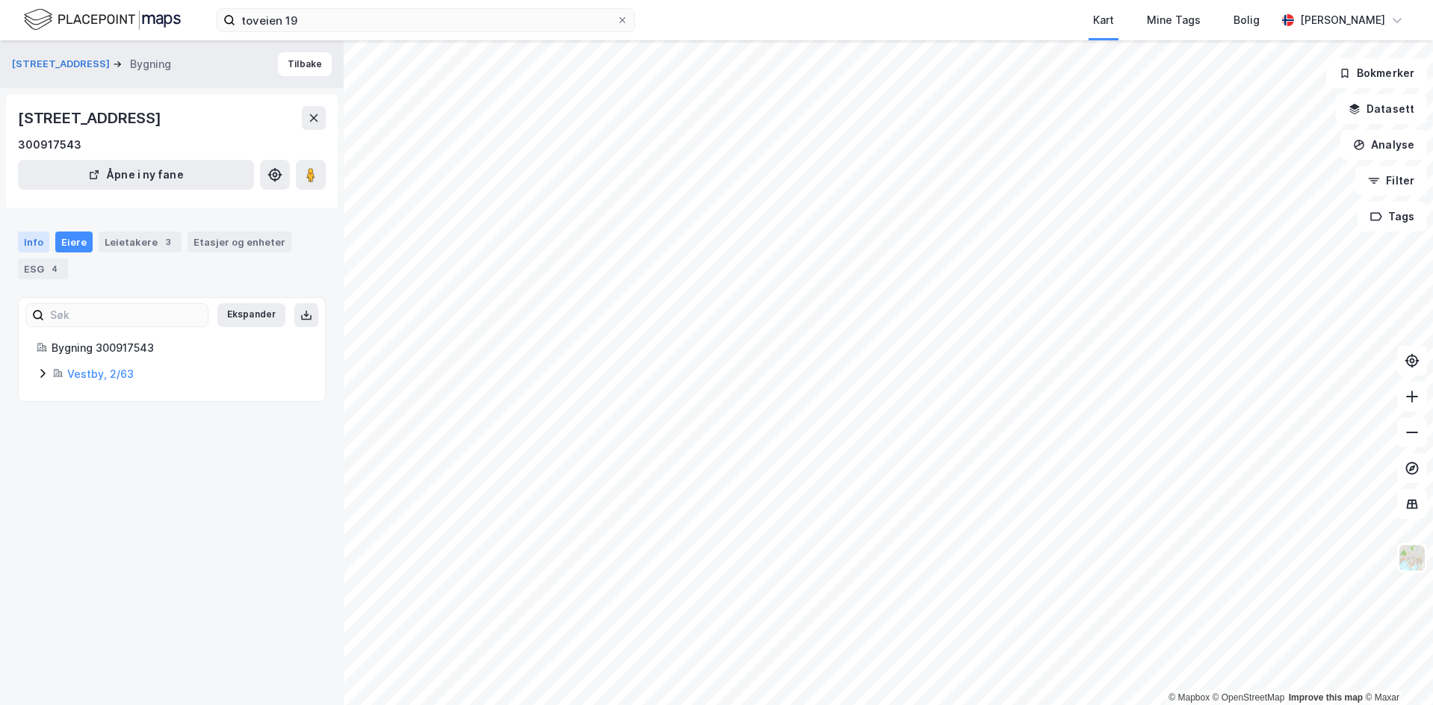
click at [34, 243] on div "Info" at bounding box center [33, 242] width 31 height 21
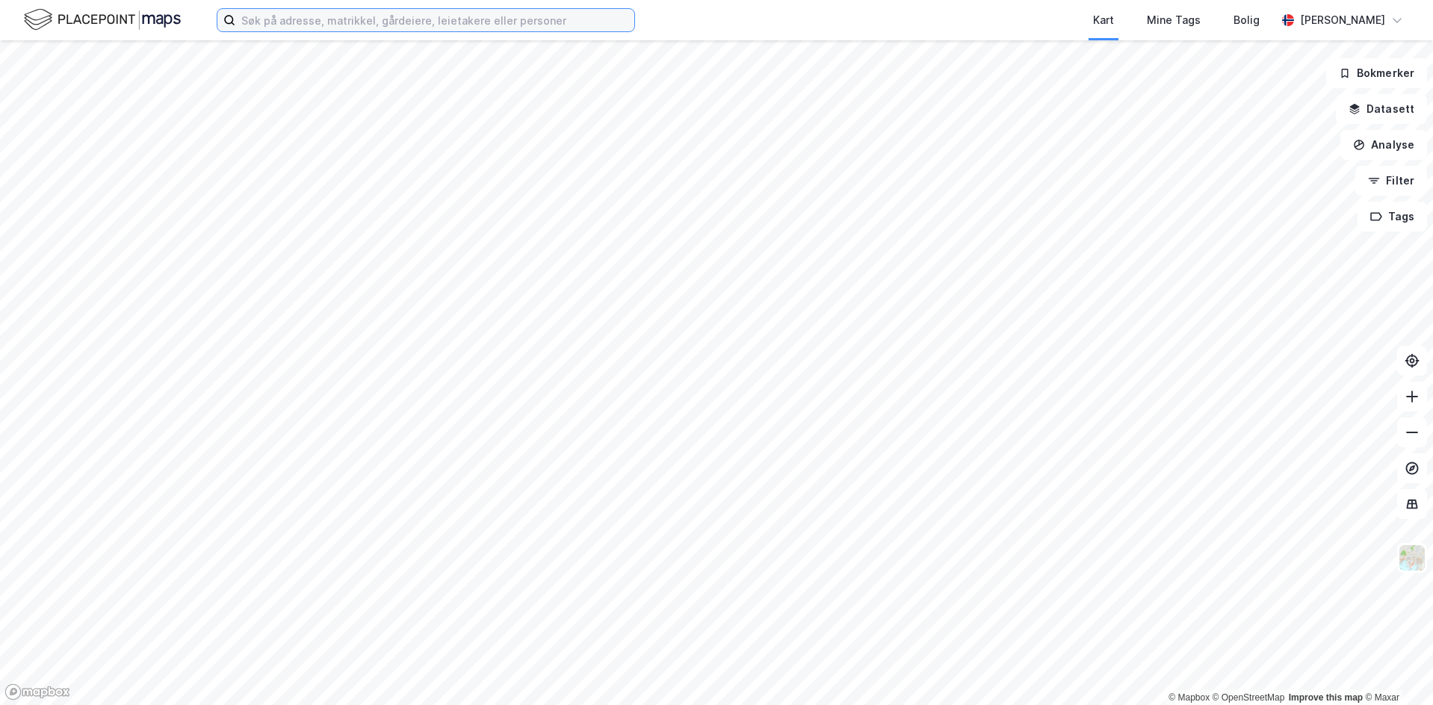
click at [439, 29] on input at bounding box center [434, 20] width 399 height 22
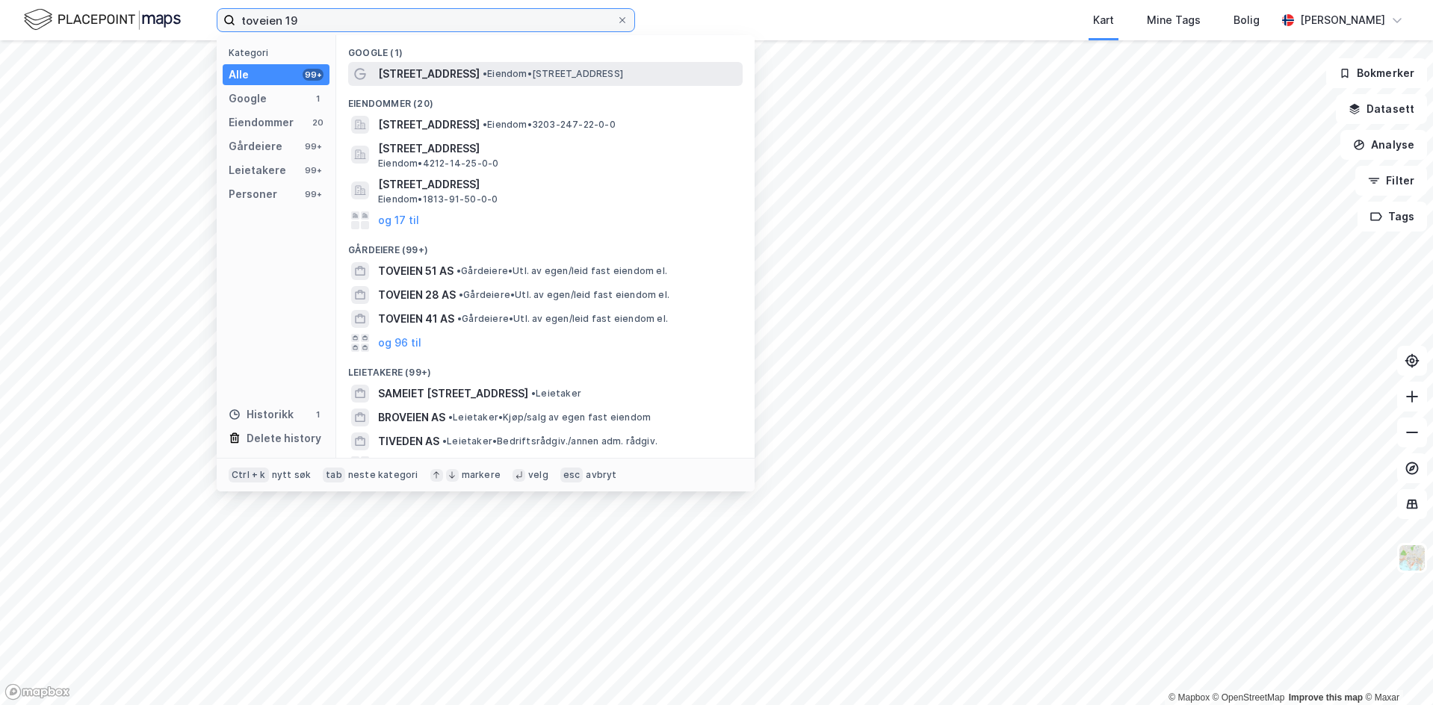
type input "toveien 19"
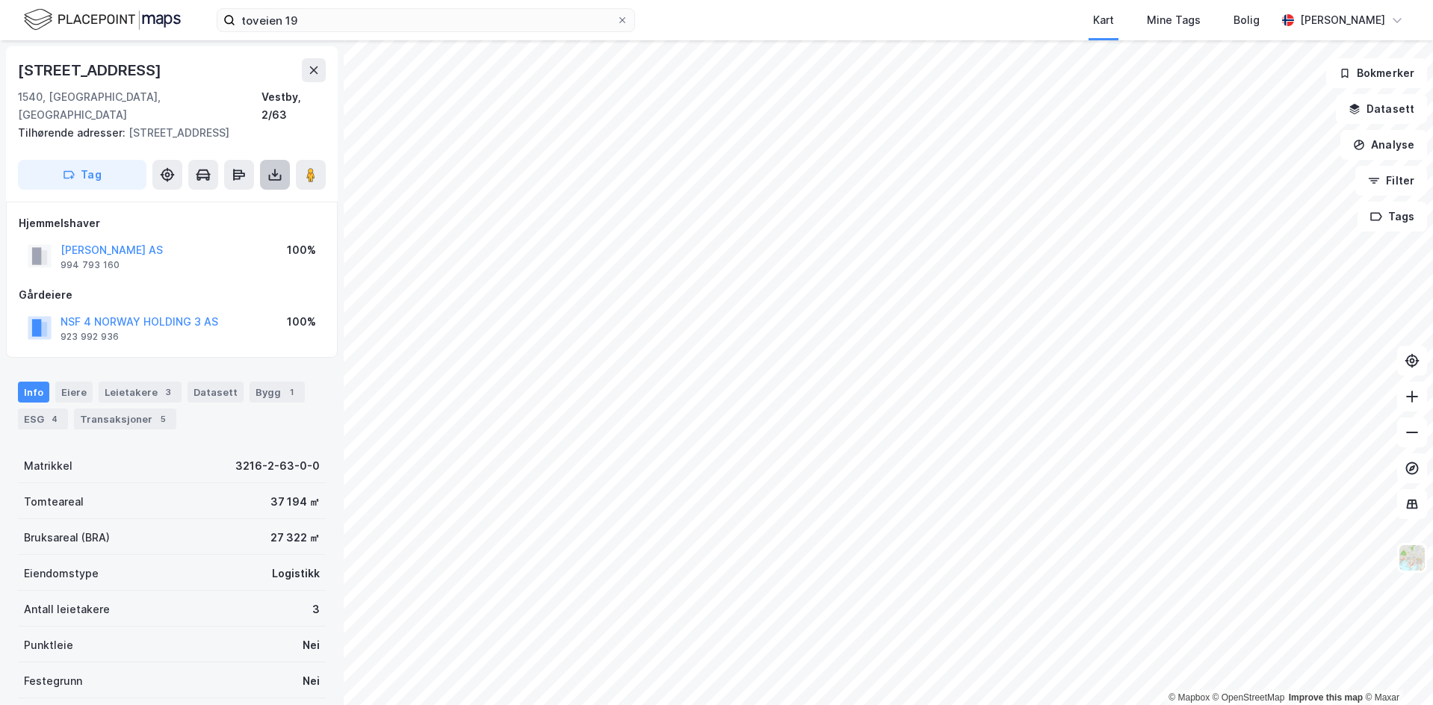
click at [275, 175] on icon at bounding box center [275, 178] width 13 height 6
click at [262, 193] on div "Last ned grunnbok" at bounding box center [210, 205] width 159 height 24
